Goal: Task Accomplishment & Management: Use online tool/utility

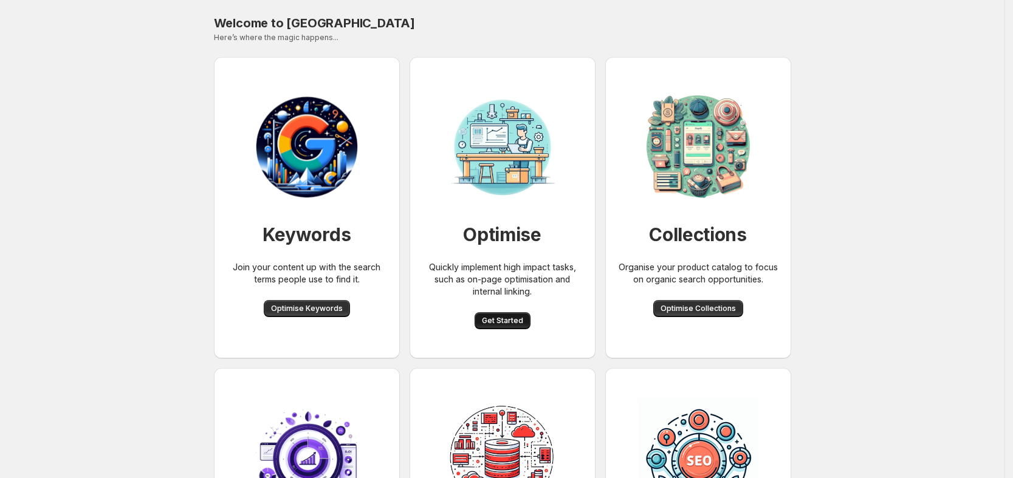
click at [516, 324] on span "Get Started" at bounding box center [502, 321] width 41 height 10
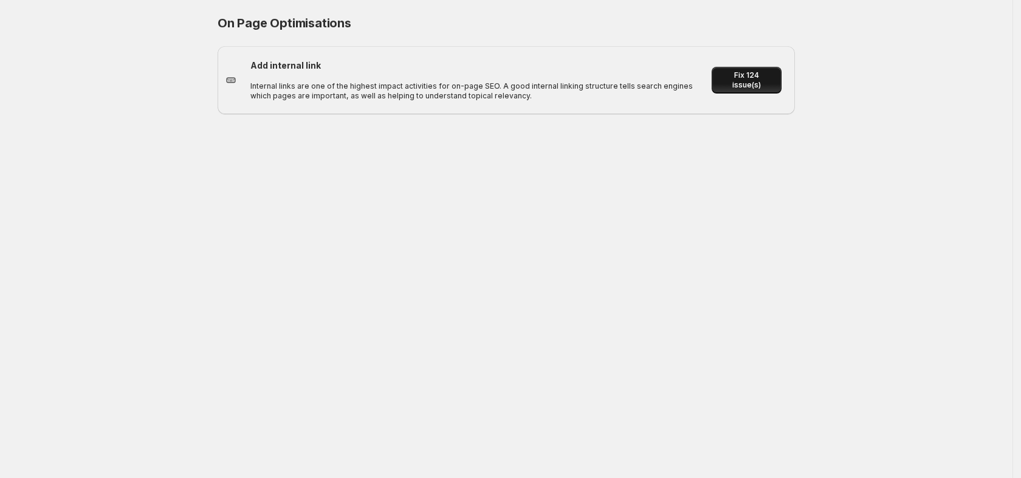
click at [744, 78] on span "Fix 124 issue(s)" at bounding box center [746, 79] width 55 height 19
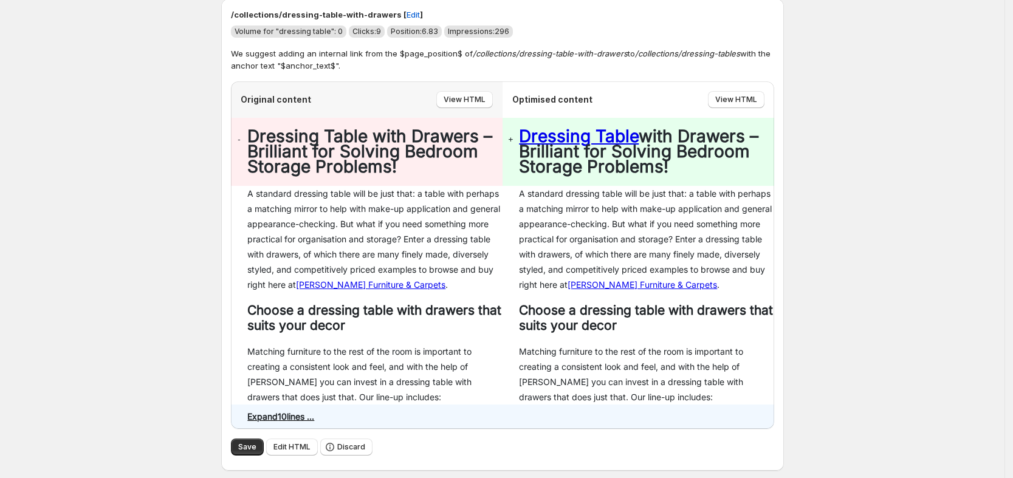
scroll to position [1747, 0]
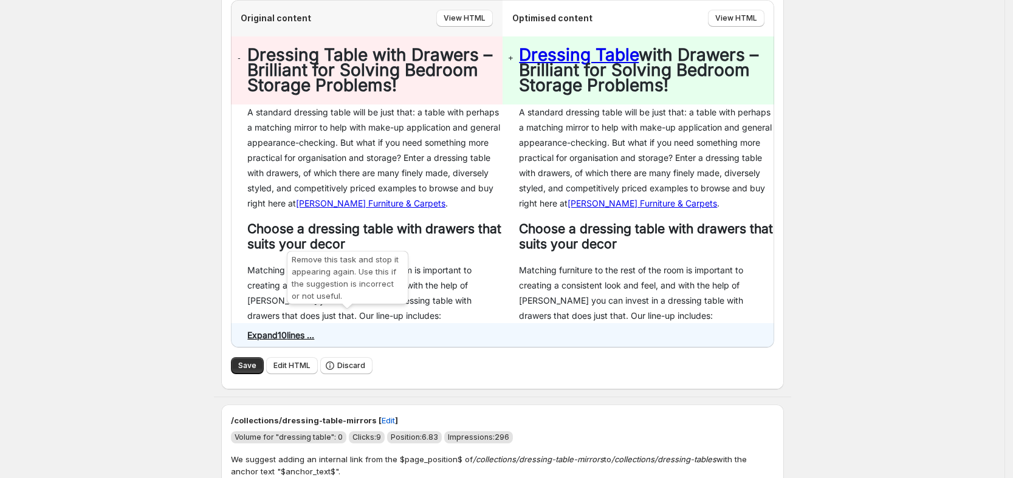
drag, startPoint x: 346, startPoint y: 316, endPoint x: 393, endPoint y: 326, distance: 47.9
click at [346, 361] on span "Discard" at bounding box center [351, 366] width 28 height 10
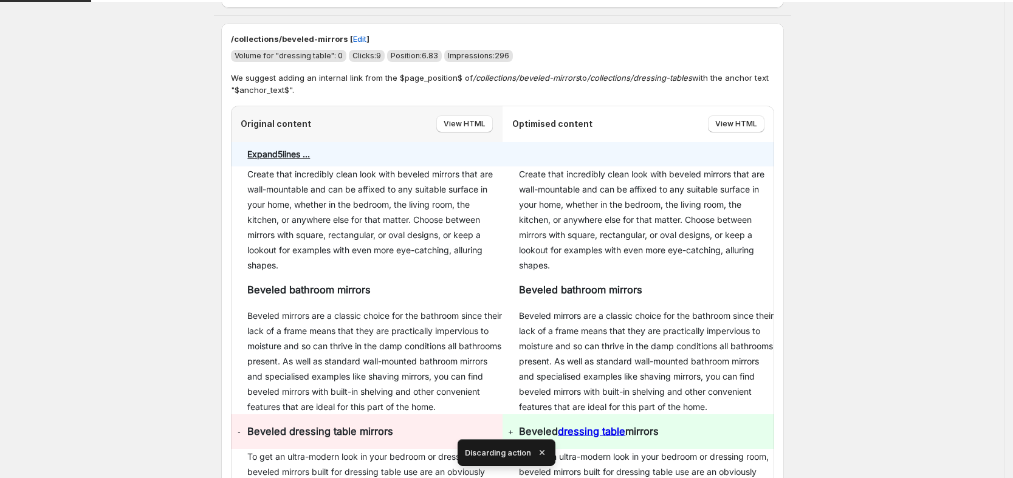
scroll to position [1791, 0]
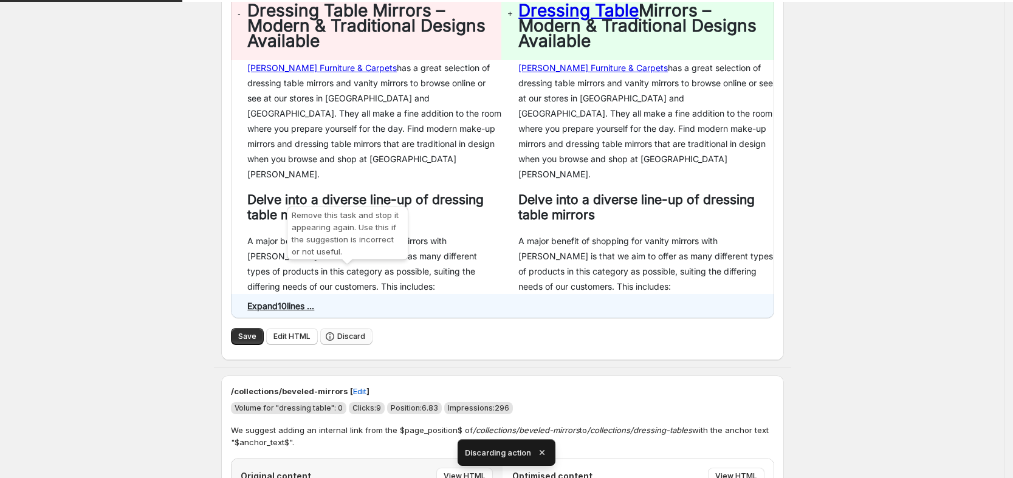
click at [360, 332] on span "Discard" at bounding box center [351, 337] width 28 height 10
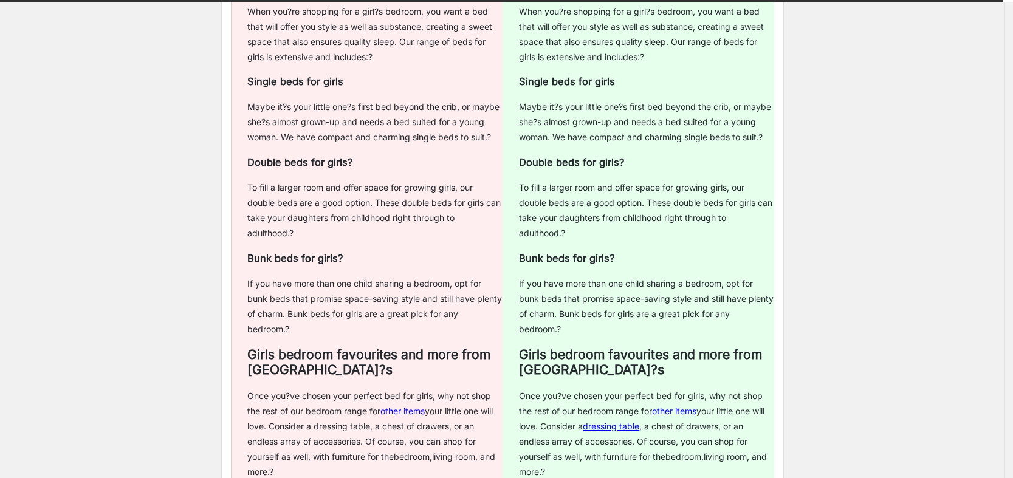
scroll to position [5709, 0]
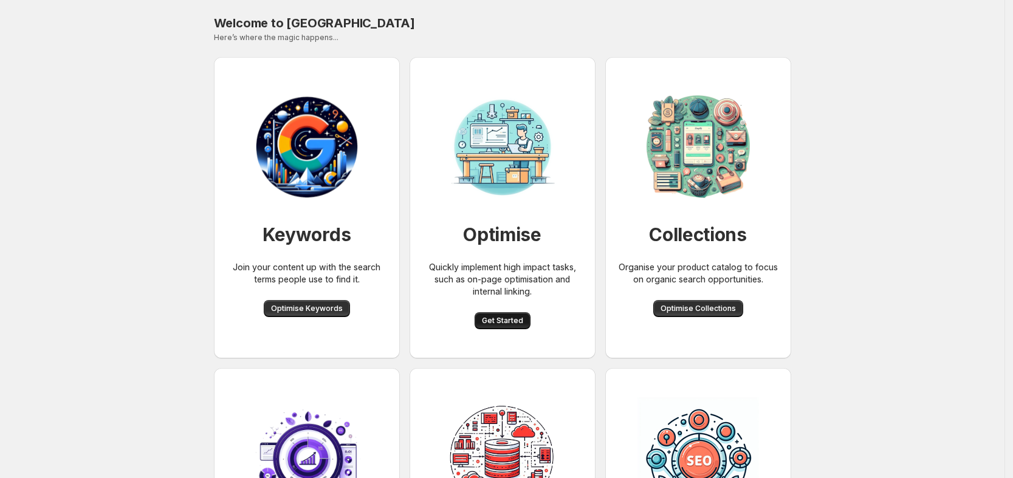
click at [510, 317] on span "Get Started" at bounding box center [502, 321] width 41 height 10
